Goal: Transaction & Acquisition: Subscribe to service/newsletter

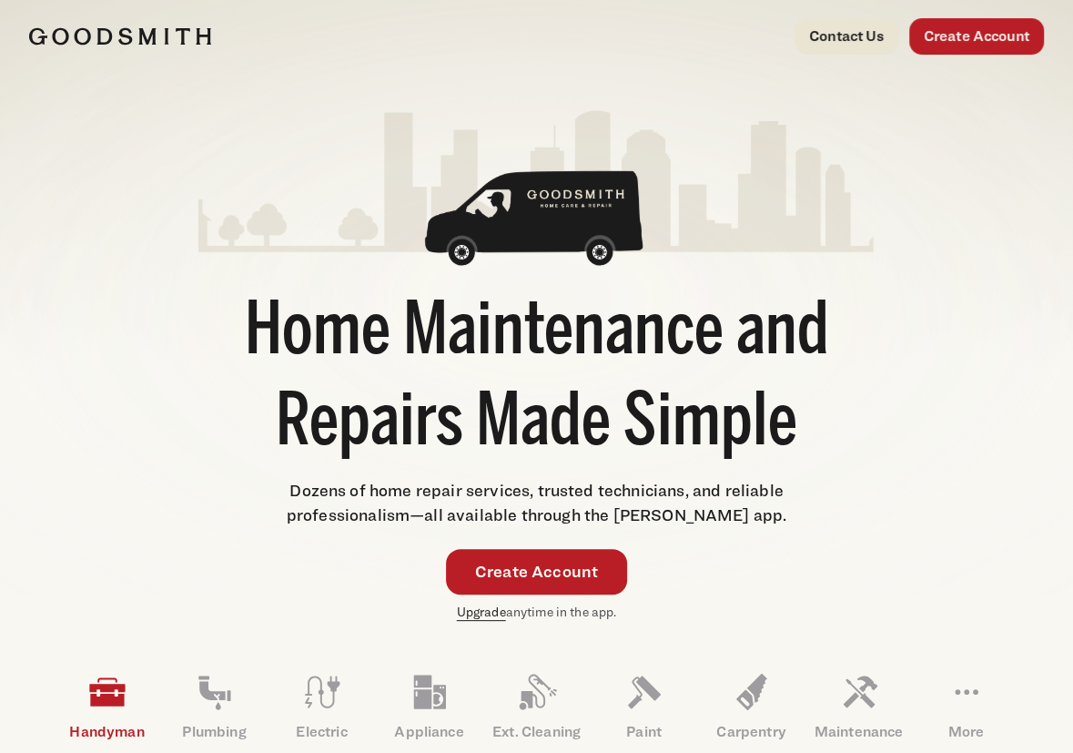
click at [490, 609] on link "Upgrade" at bounding box center [481, 611] width 49 height 15
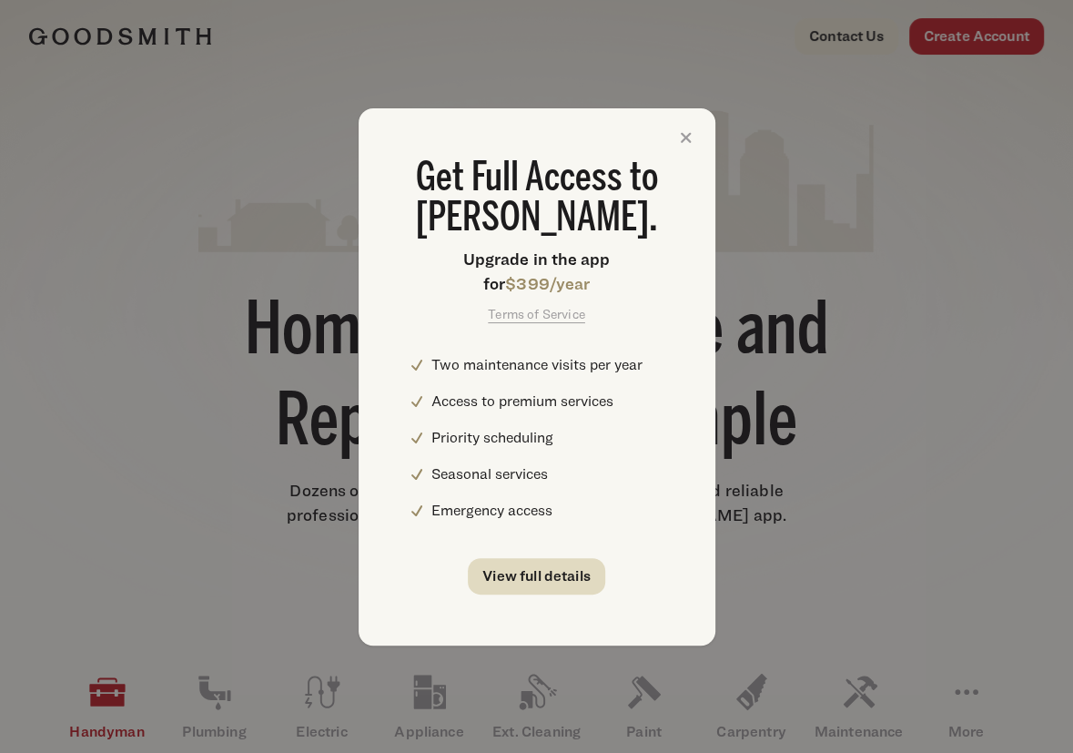
click at [549, 567] on link "View full details" at bounding box center [536, 576] width 137 height 36
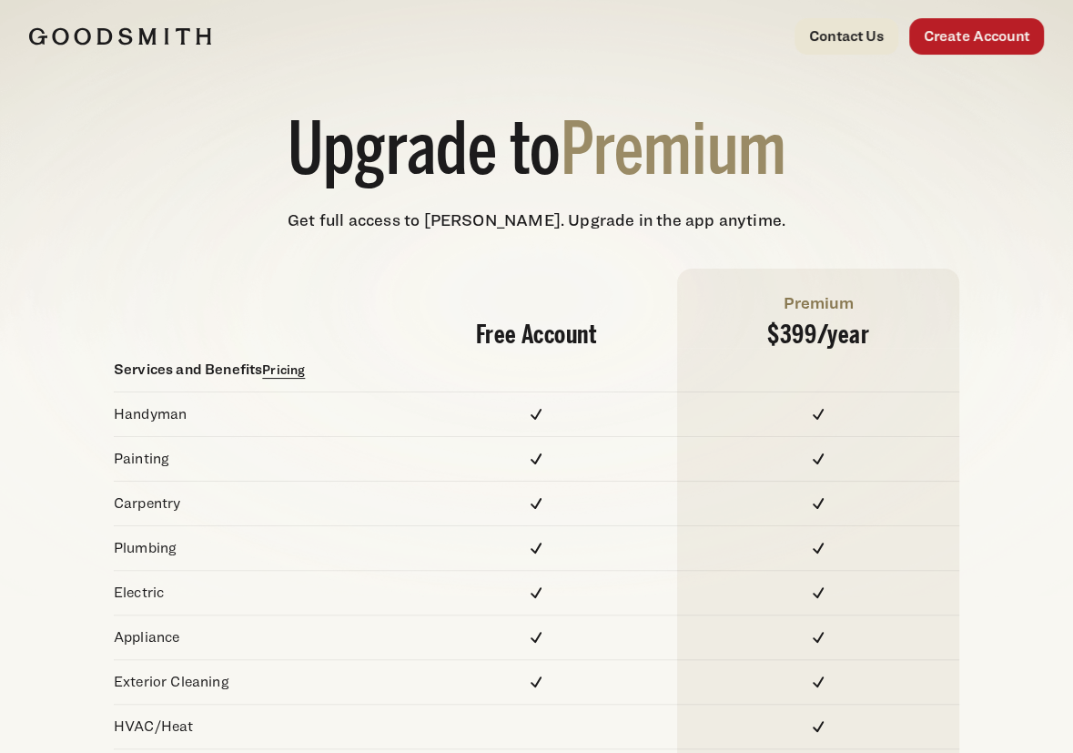
click at [294, 362] on link "Pricing" at bounding box center [283, 368] width 43 height 15
